Goal: Navigation & Orientation: Find specific page/section

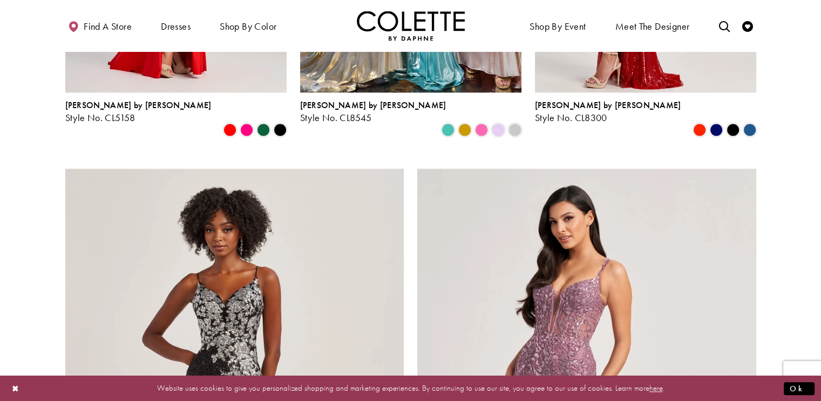
scroll to position [1318, 0]
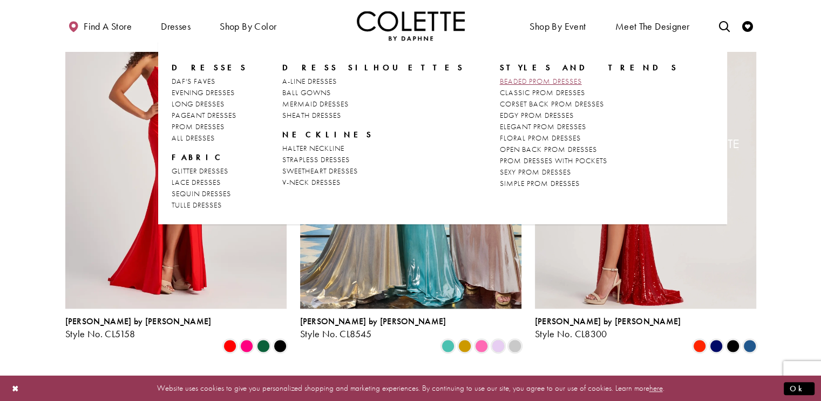
click at [500, 84] on span "BEADED PROM DRESSES" at bounding box center [541, 81] width 82 height 10
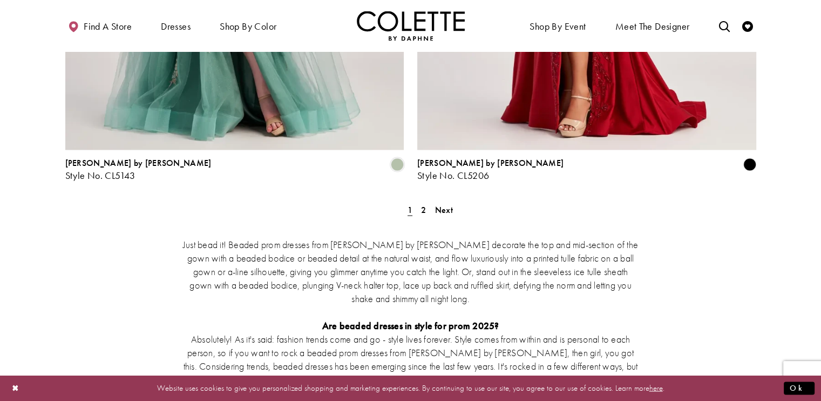
scroll to position [2028, 0]
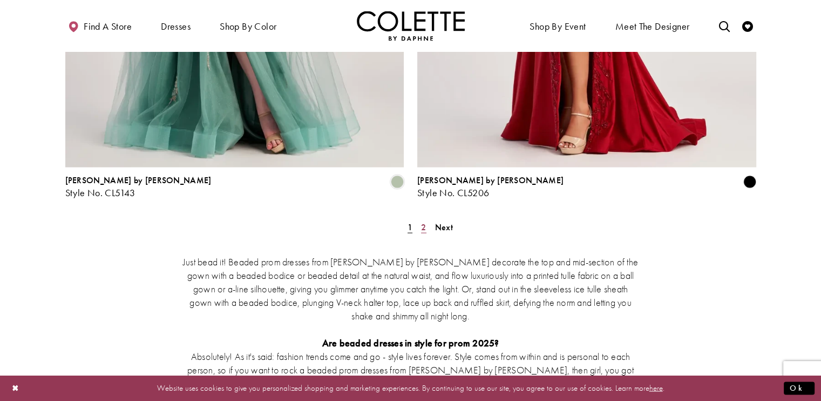
click at [426, 221] on span "2" at bounding box center [423, 226] width 5 height 11
